Goal: Information Seeking & Learning: Find specific fact

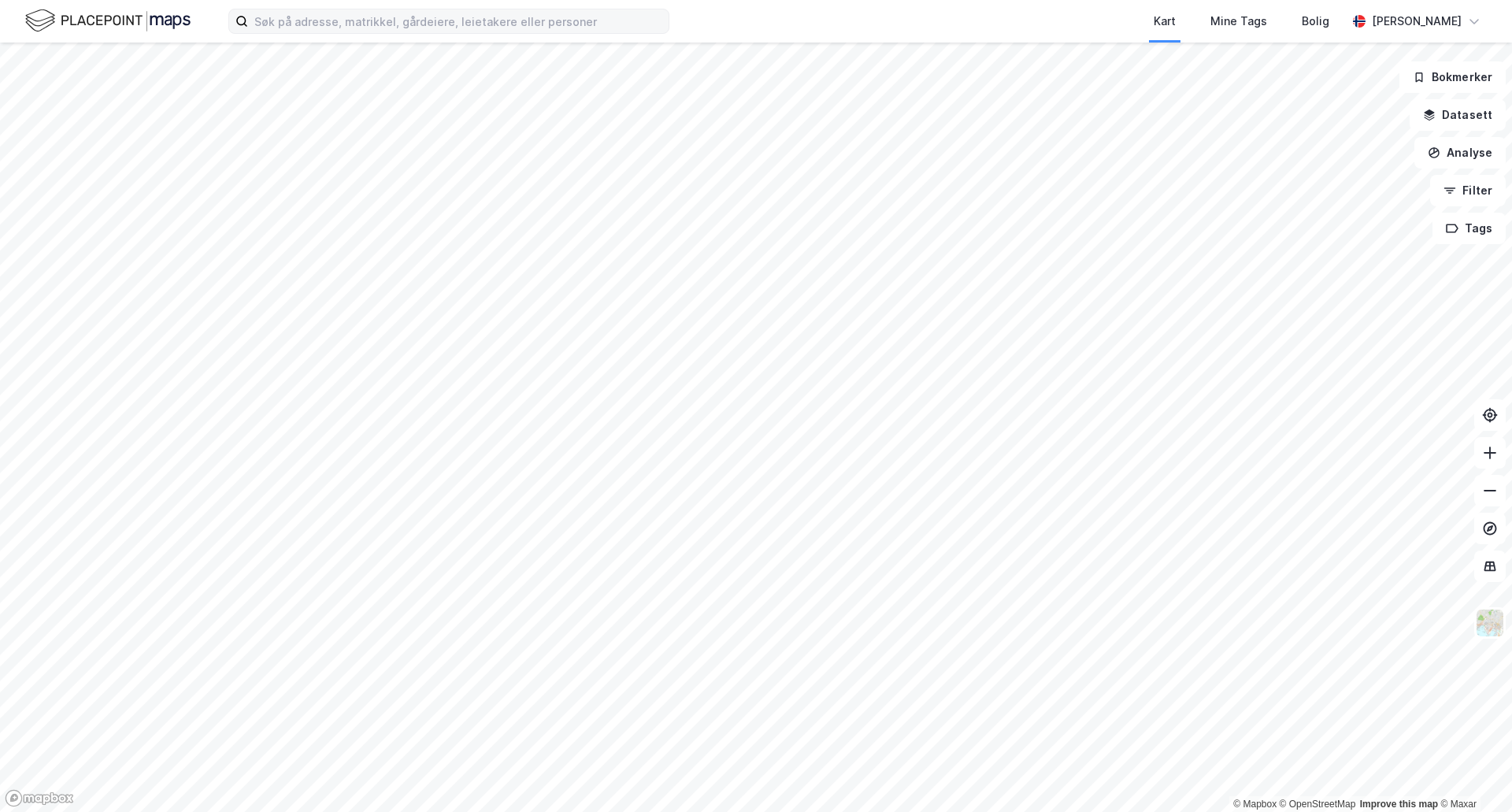
click at [334, 34] on label at bounding box center [448, 21] width 440 height 25
click at [334, 34] on input at bounding box center [458, 21] width 420 height 24
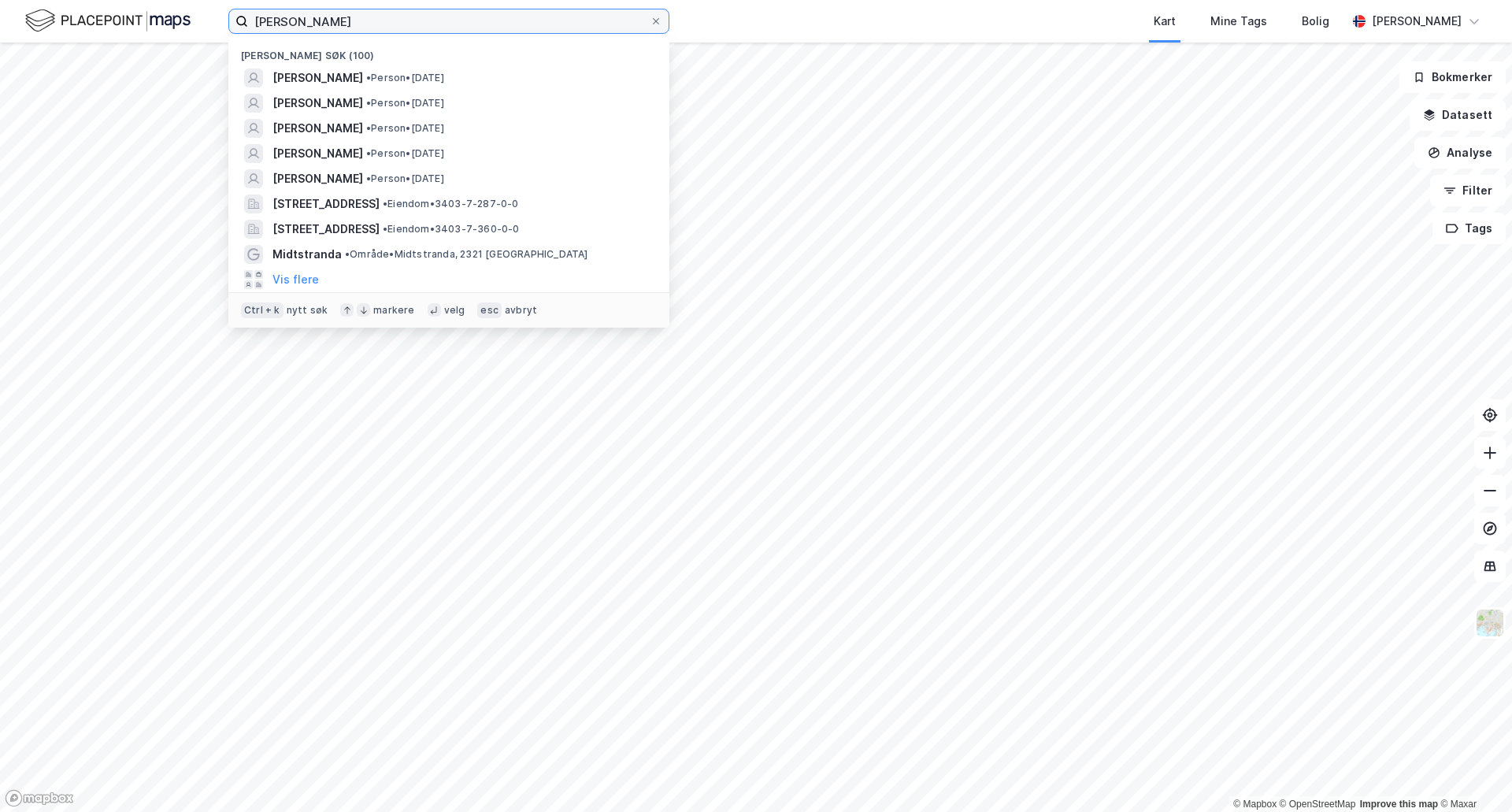
type input "[PERSON_NAME]"
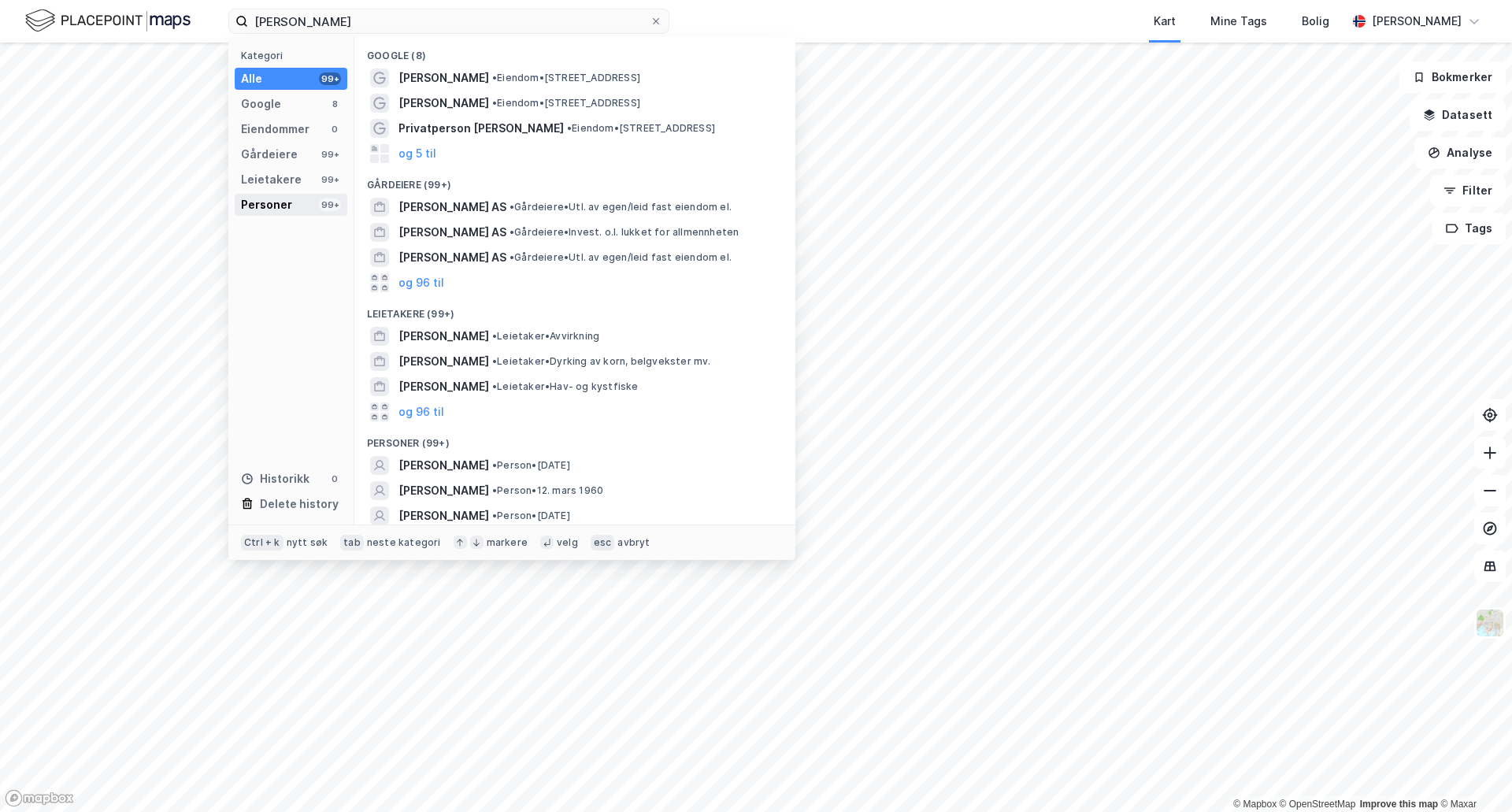
click at [301, 194] on div "Personer 99+" at bounding box center [291, 204] width 113 height 22
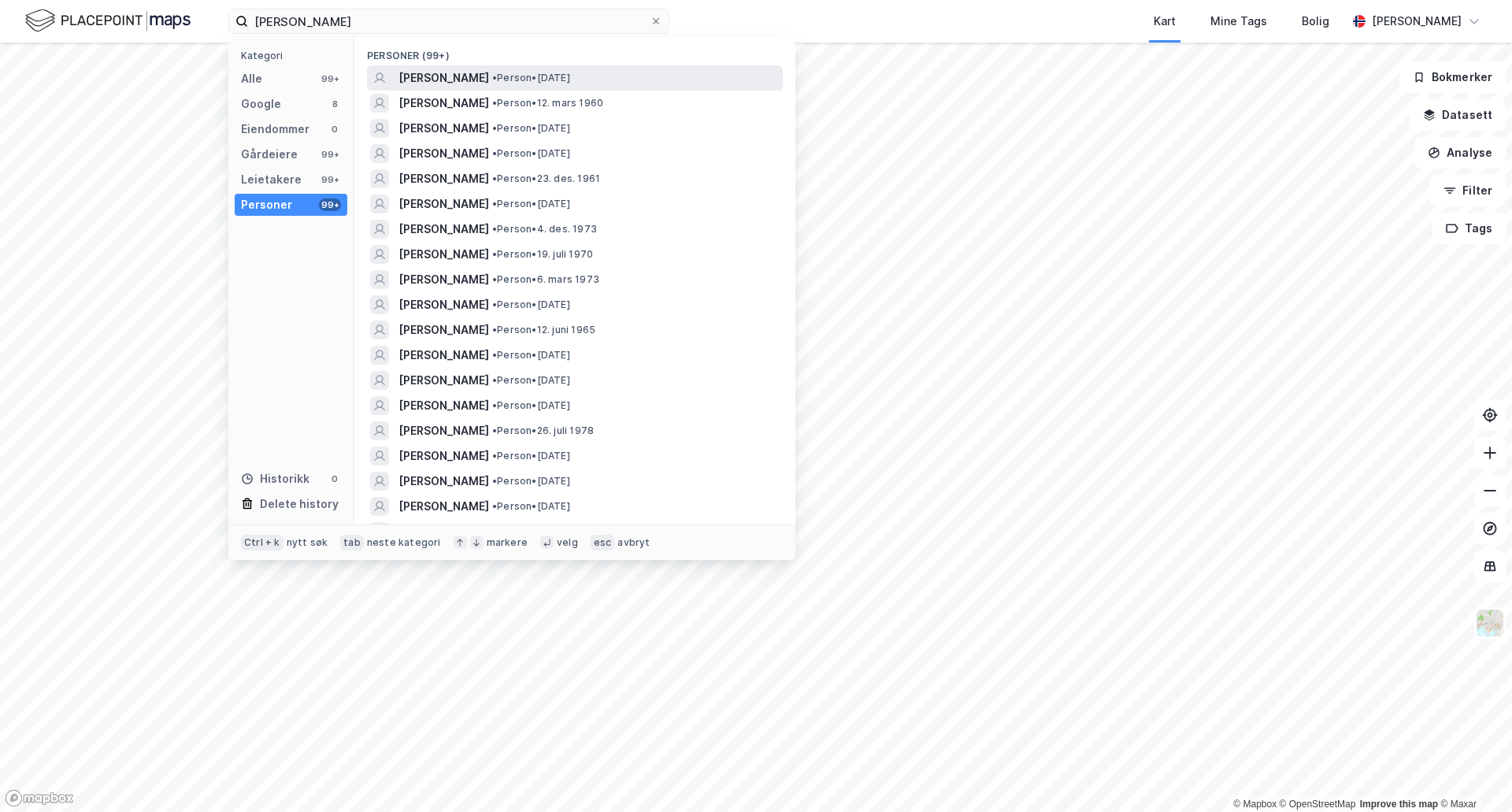
click at [492, 73] on span "•" at bounding box center [494, 78] width 5 height 11
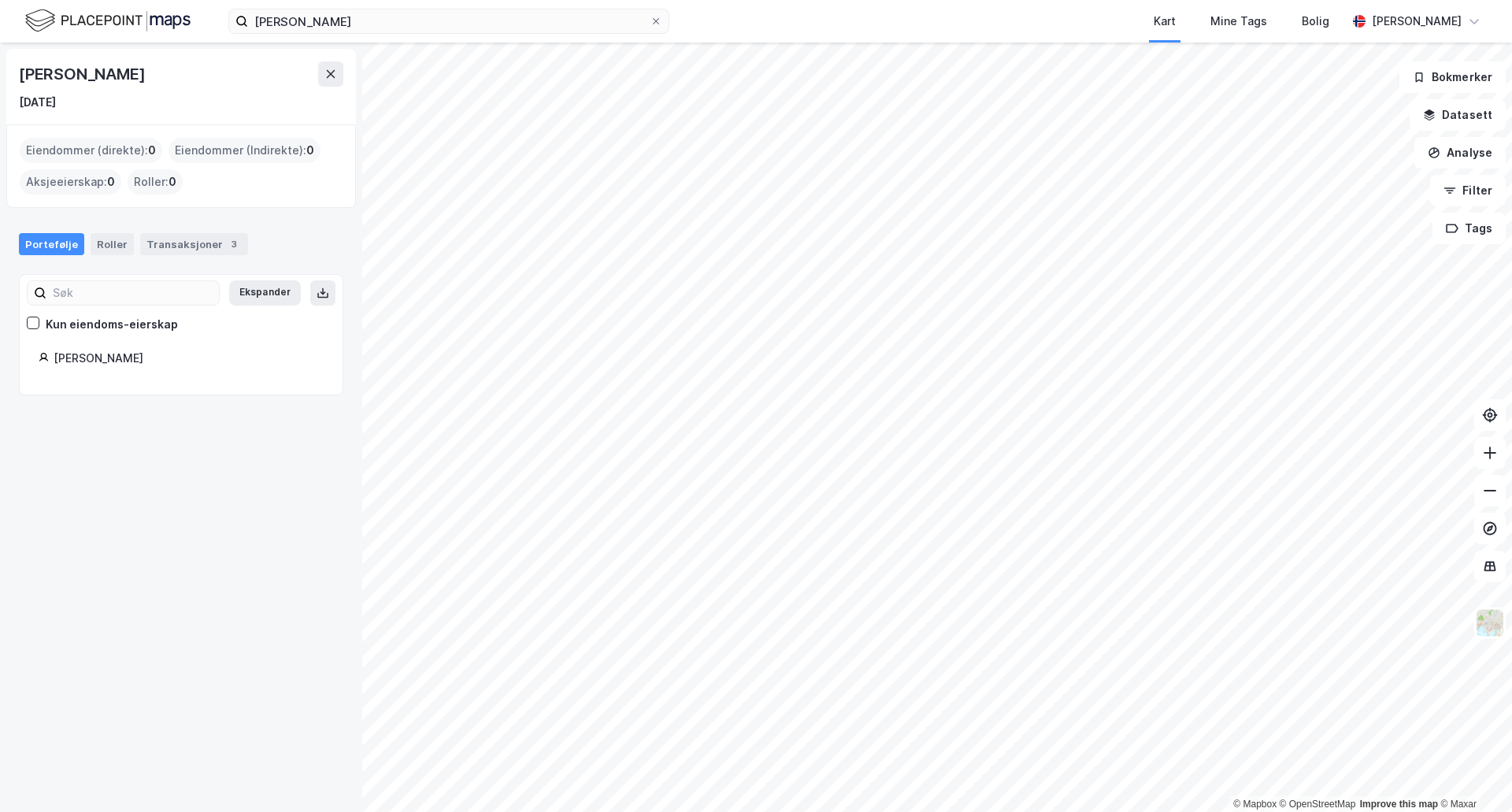
drag, startPoint x: 201, startPoint y: 222, endPoint x: 194, endPoint y: 231, distance: 11.4
click at [201, 223] on div "Portefølje Roller Transaksjoner 3" at bounding box center [181, 237] width 362 height 47
click at [194, 232] on div "Portefølje Roller Transaksjoner 3" at bounding box center [181, 237] width 362 height 47
click at [190, 237] on div "Transaksjoner 3" at bounding box center [193, 243] width 108 height 22
